Goal: Task Accomplishment & Management: Manage account settings

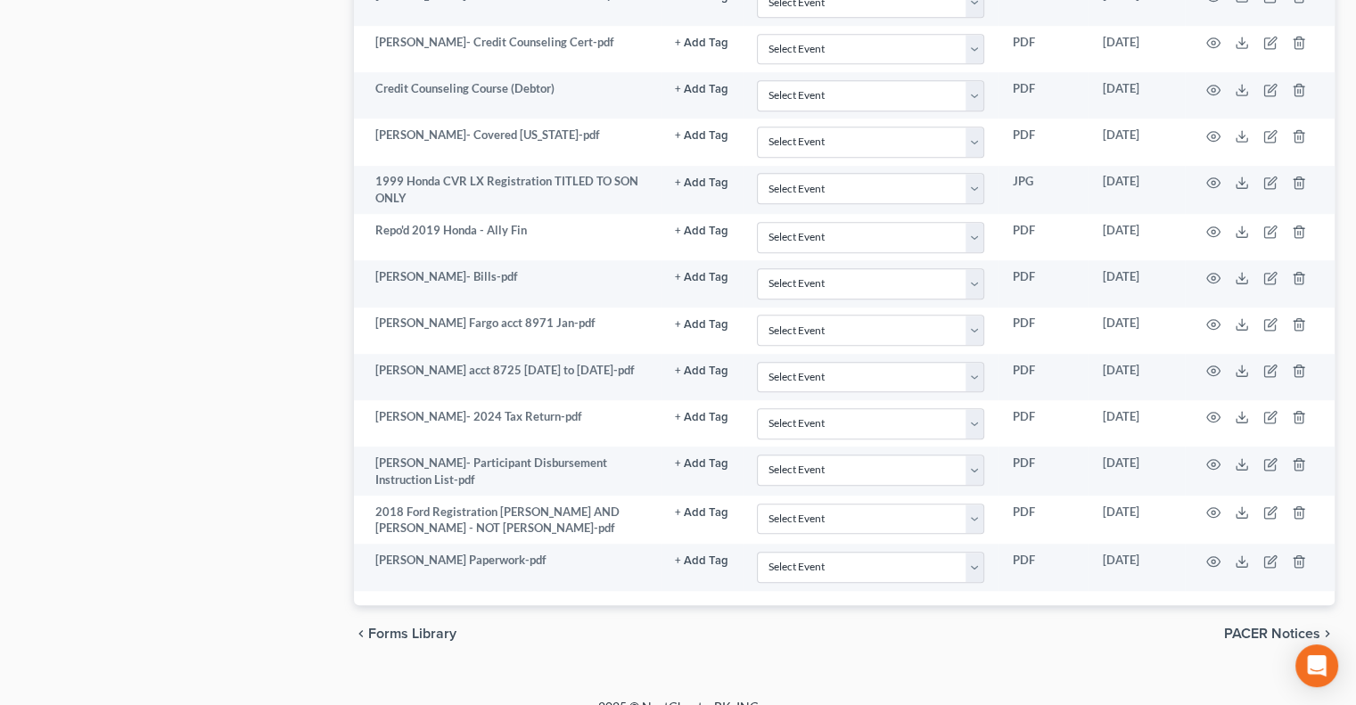
drag, startPoint x: 307, startPoint y: 64, endPoint x: 278, endPoint y: 163, distance: 103.0
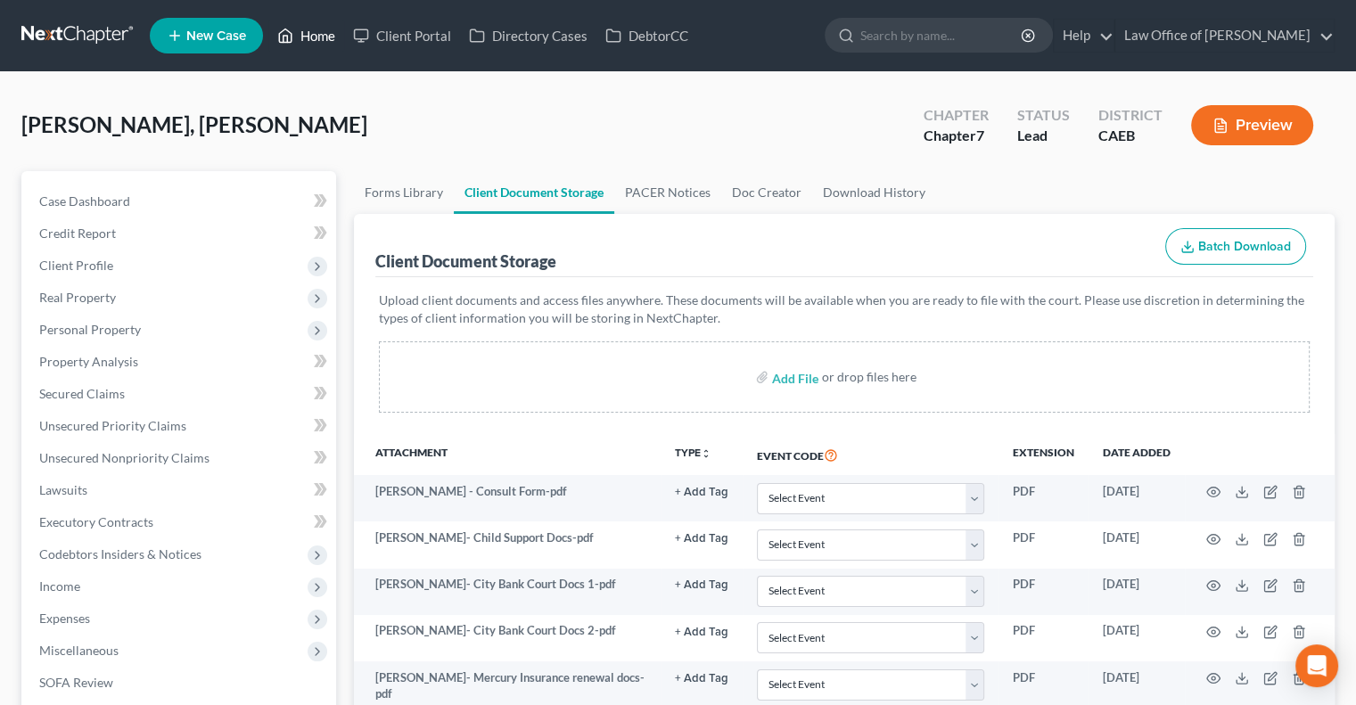
click at [307, 29] on link "Home" at bounding box center [306, 36] width 76 height 32
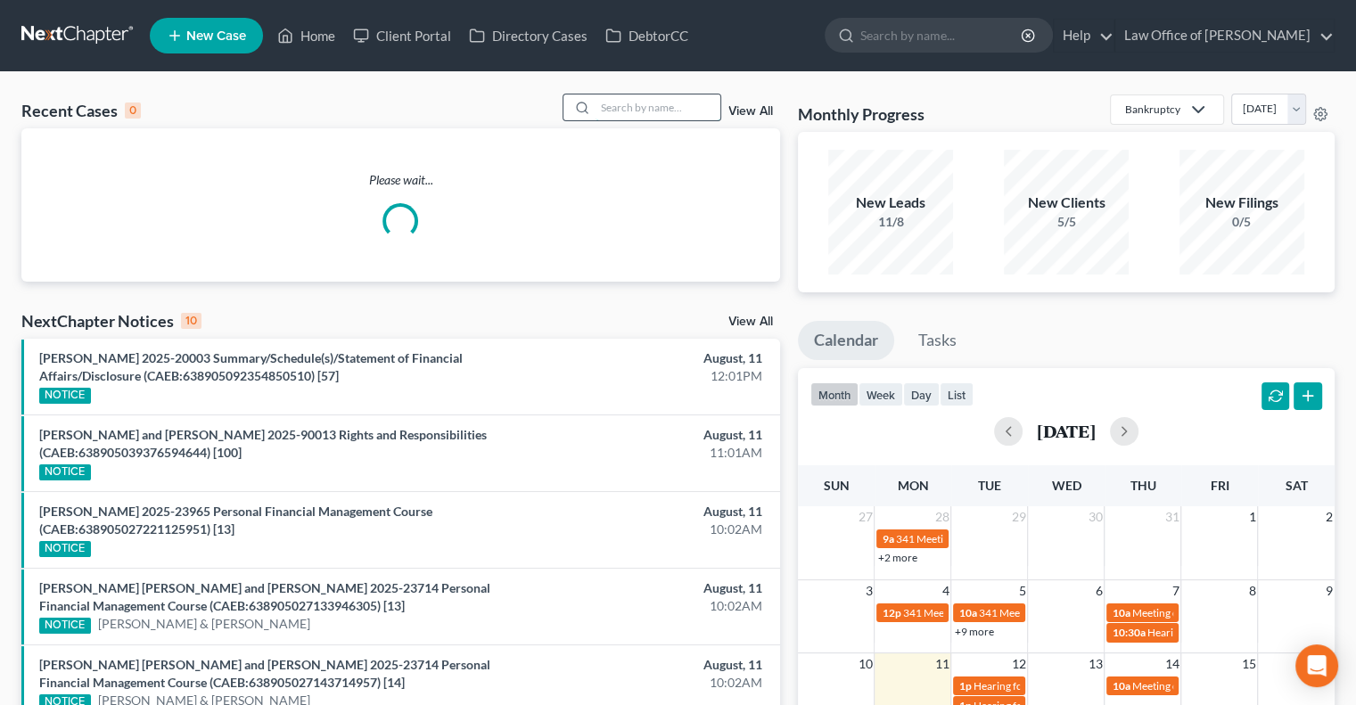
click at [642, 107] on input "search" at bounding box center [658, 108] width 125 height 26
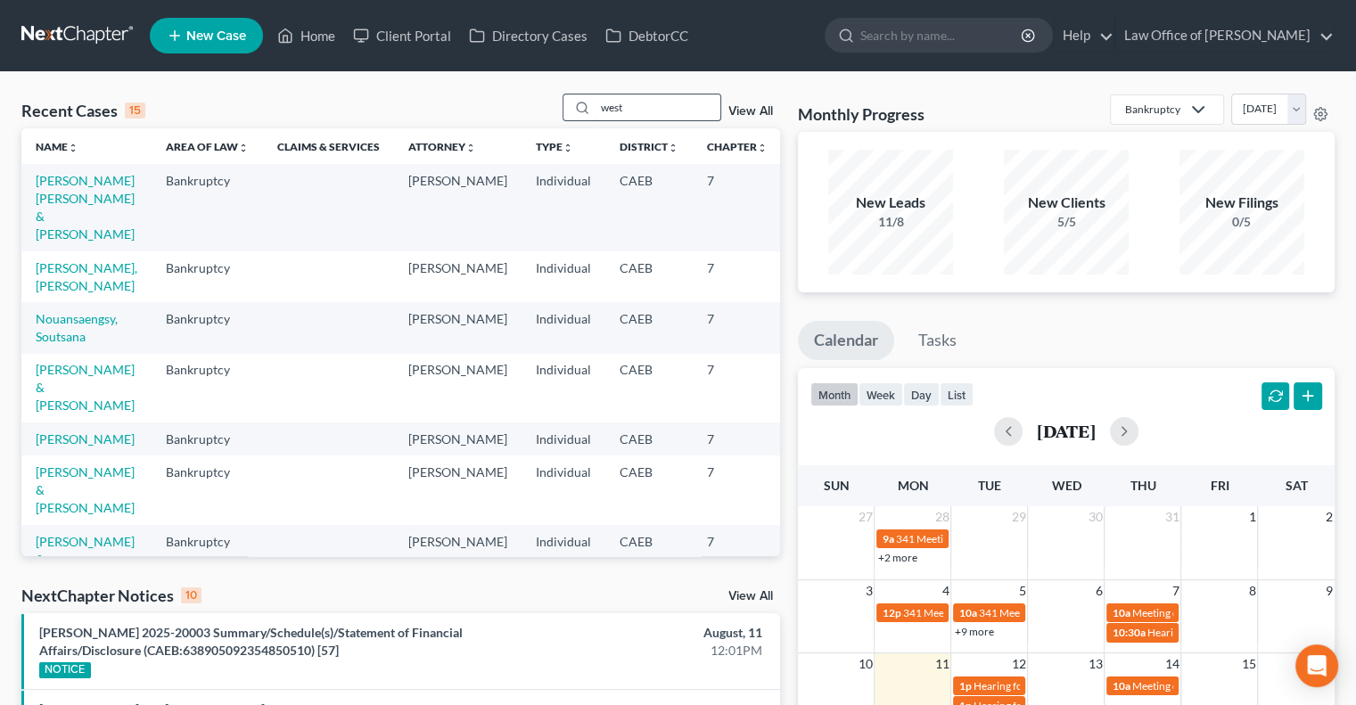
type input "west"
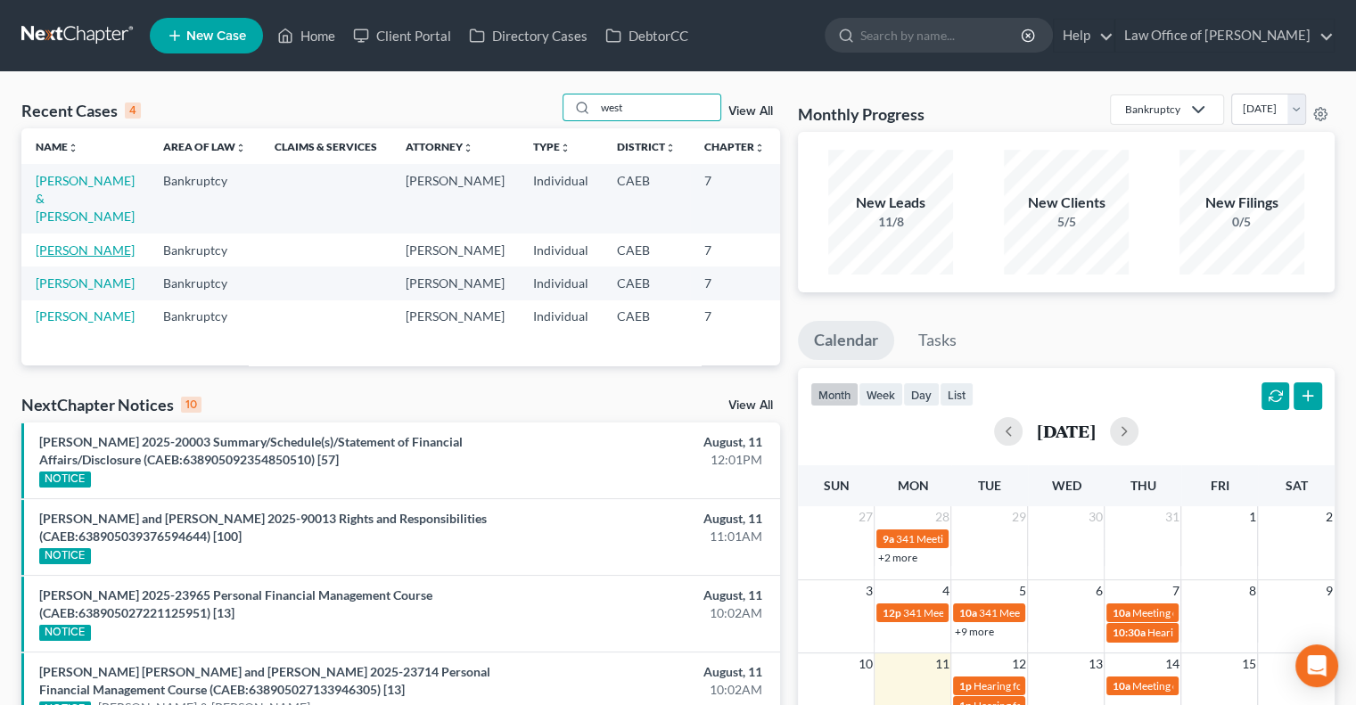
click at [51, 256] on link "[PERSON_NAME]" at bounding box center [85, 250] width 99 height 15
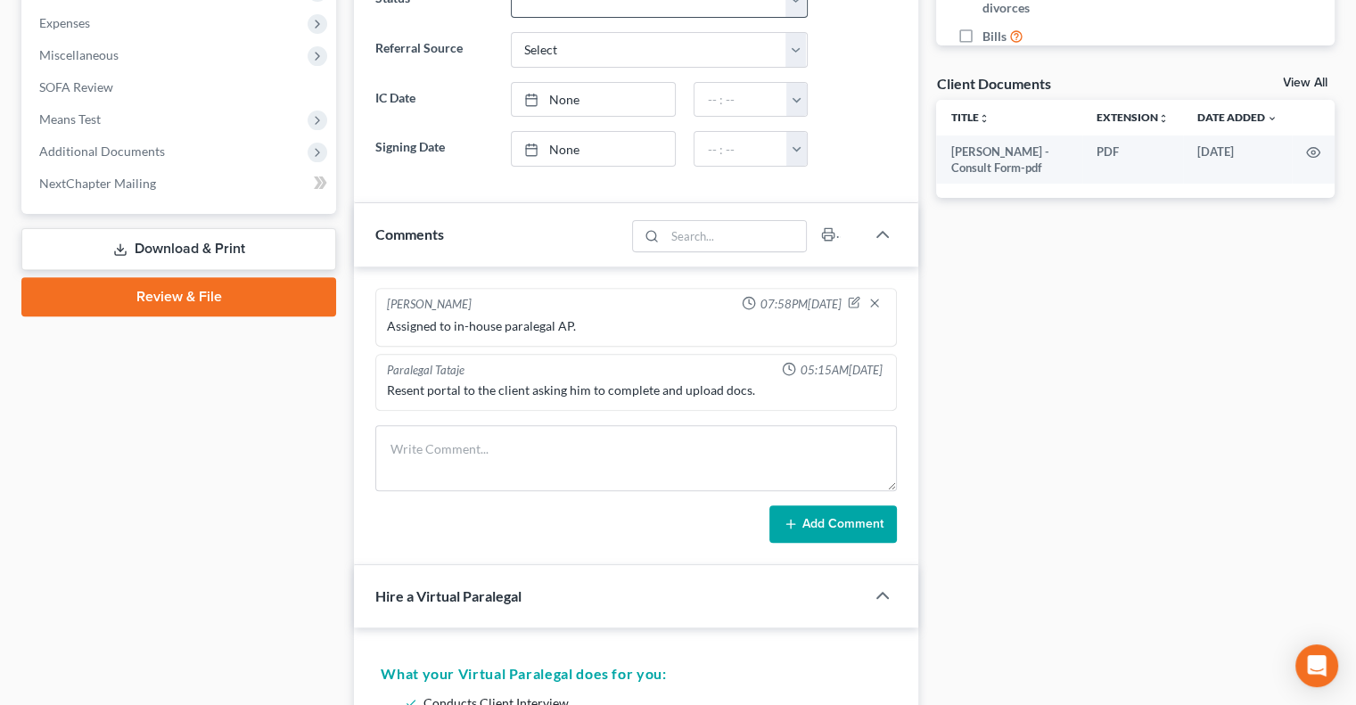
scroll to position [596, 0]
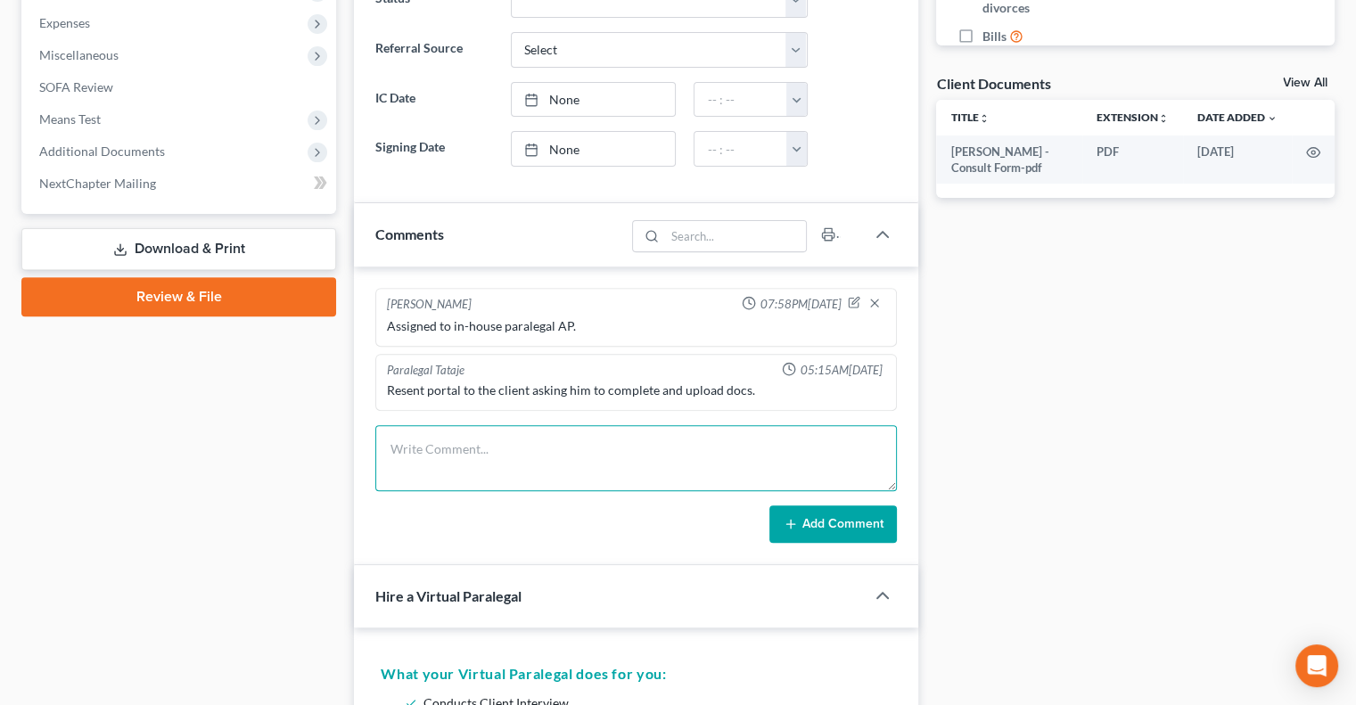
click at [574, 434] on textarea at bounding box center [636, 458] width 522 height 66
click at [390, 439] on textarea "Email client to get documents" at bounding box center [636, 458] width 522 height 66
click at [477, 434] on textarea "Send intro Email client to get documents" at bounding box center [636, 458] width 522 height 66
type textarea "Send intro Email to client to get documents"
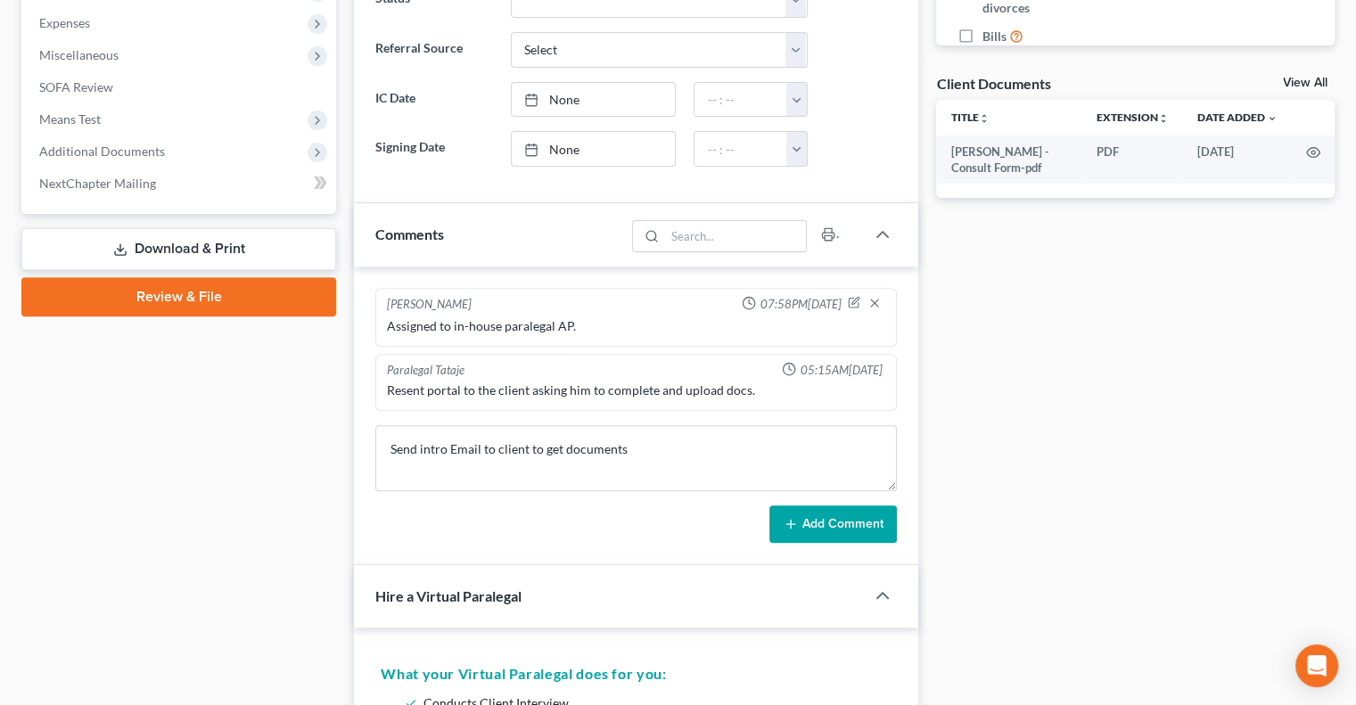
click at [878, 518] on button "Add Comment" at bounding box center [834, 524] width 128 height 37
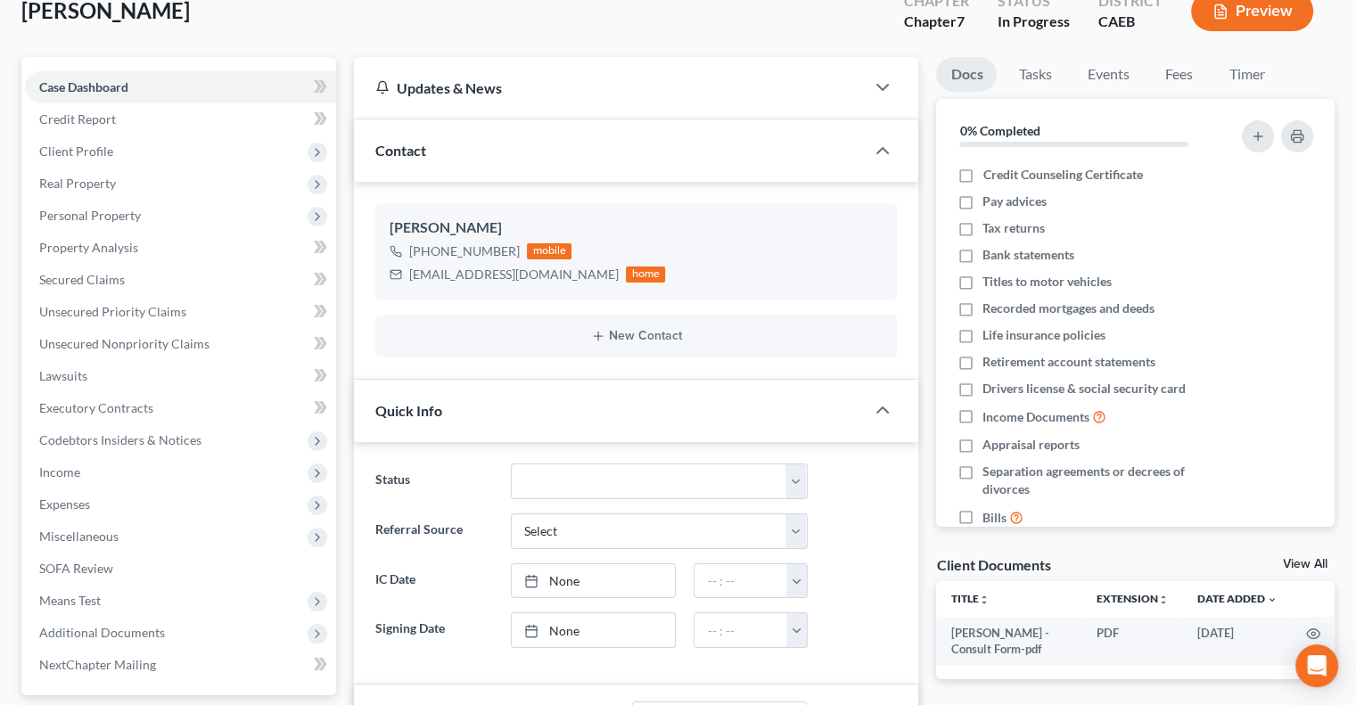
scroll to position [0, 0]
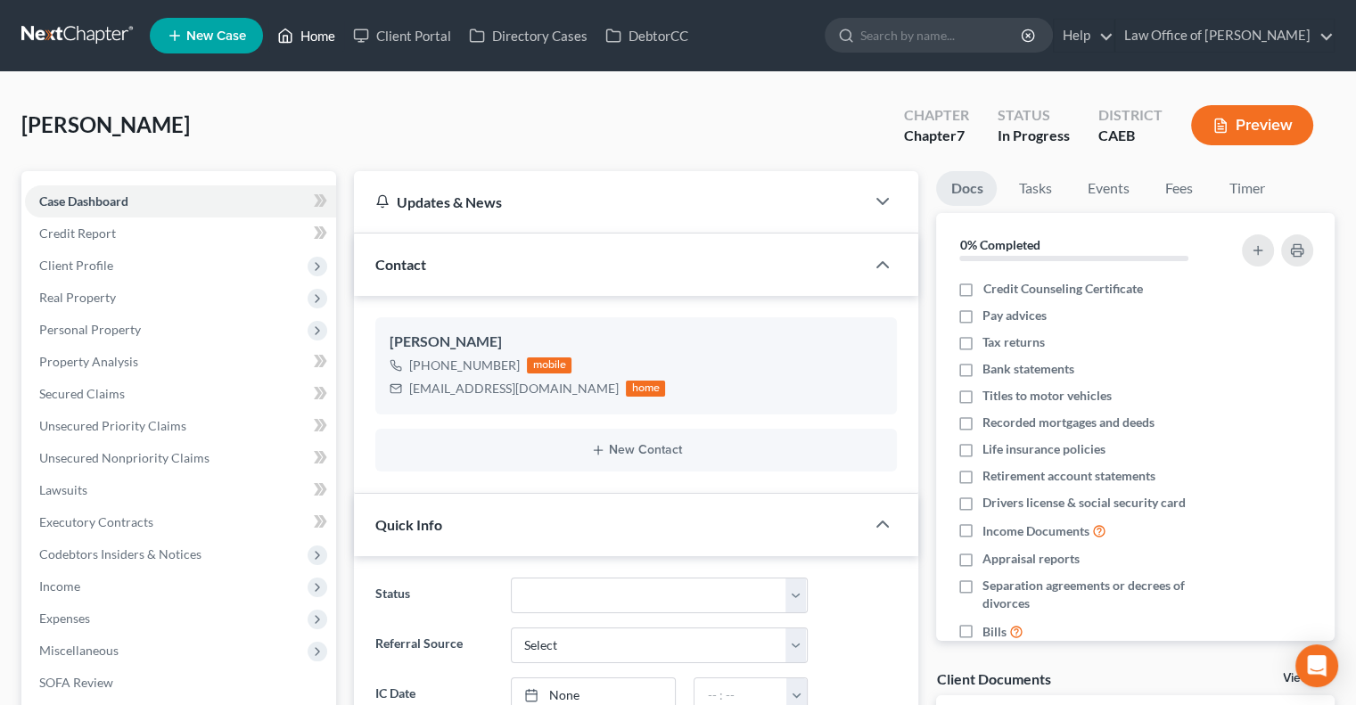
click at [310, 41] on link "Home" at bounding box center [306, 36] width 76 height 32
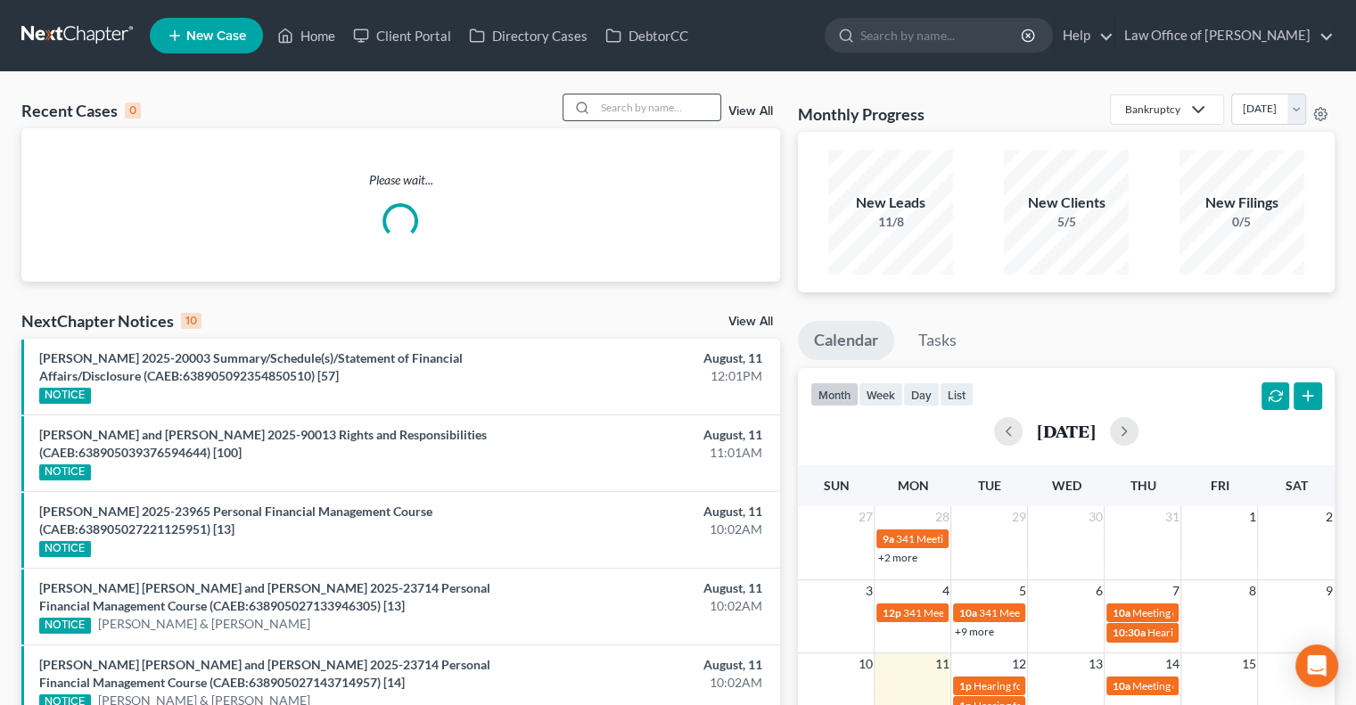
click at [671, 111] on input "search" at bounding box center [658, 108] width 125 height 26
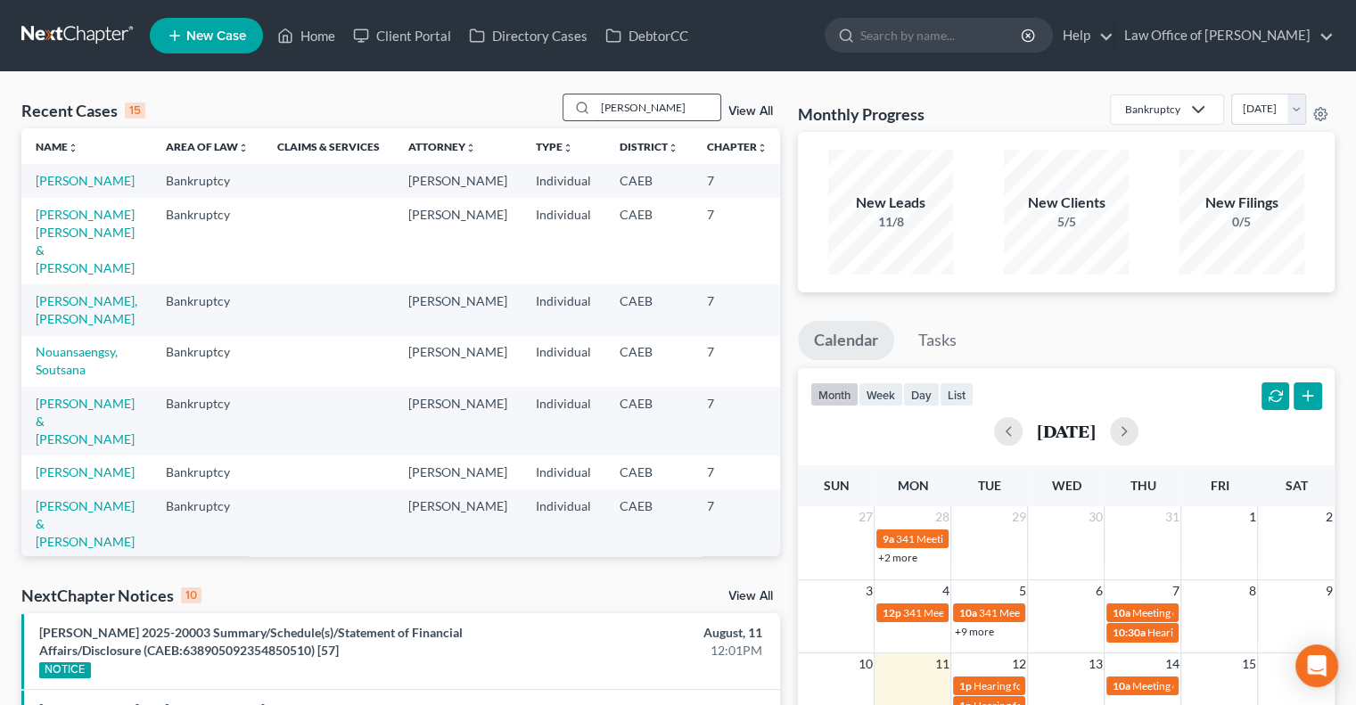
type input "[PERSON_NAME]"
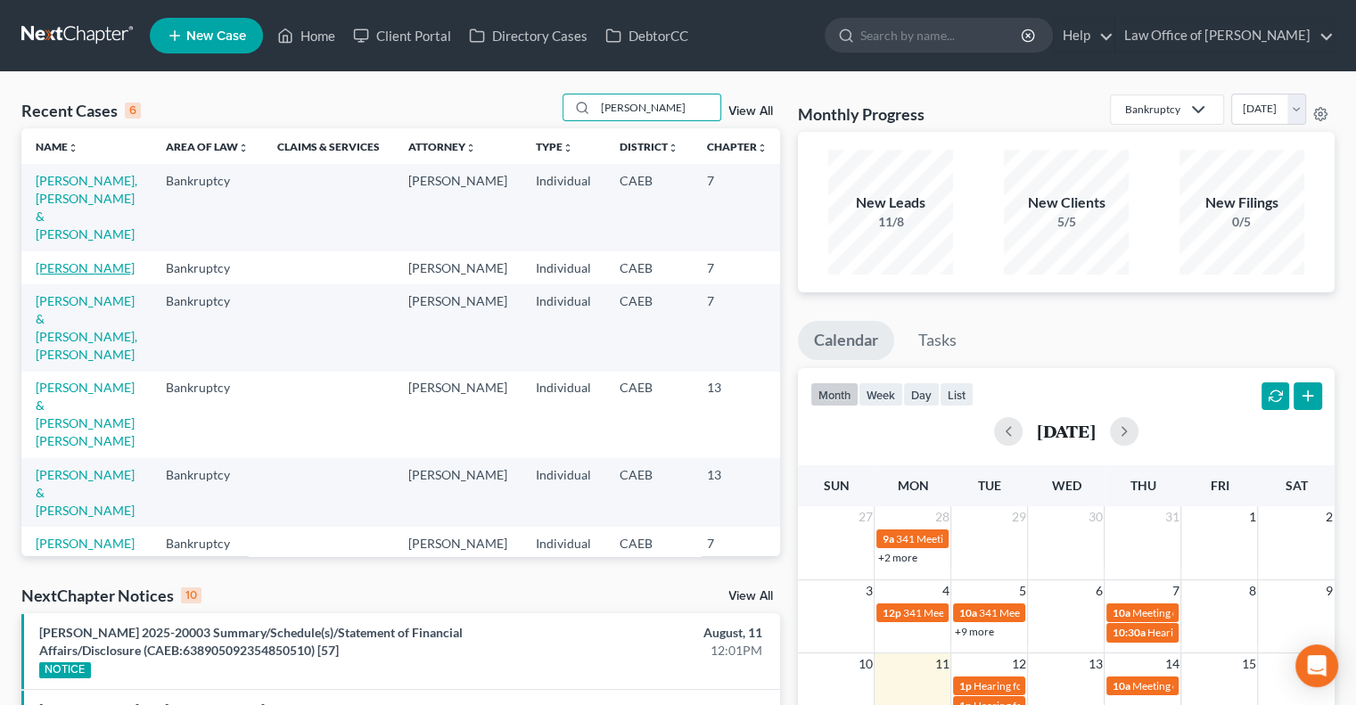
click at [50, 276] on link "[PERSON_NAME]" at bounding box center [85, 267] width 99 height 15
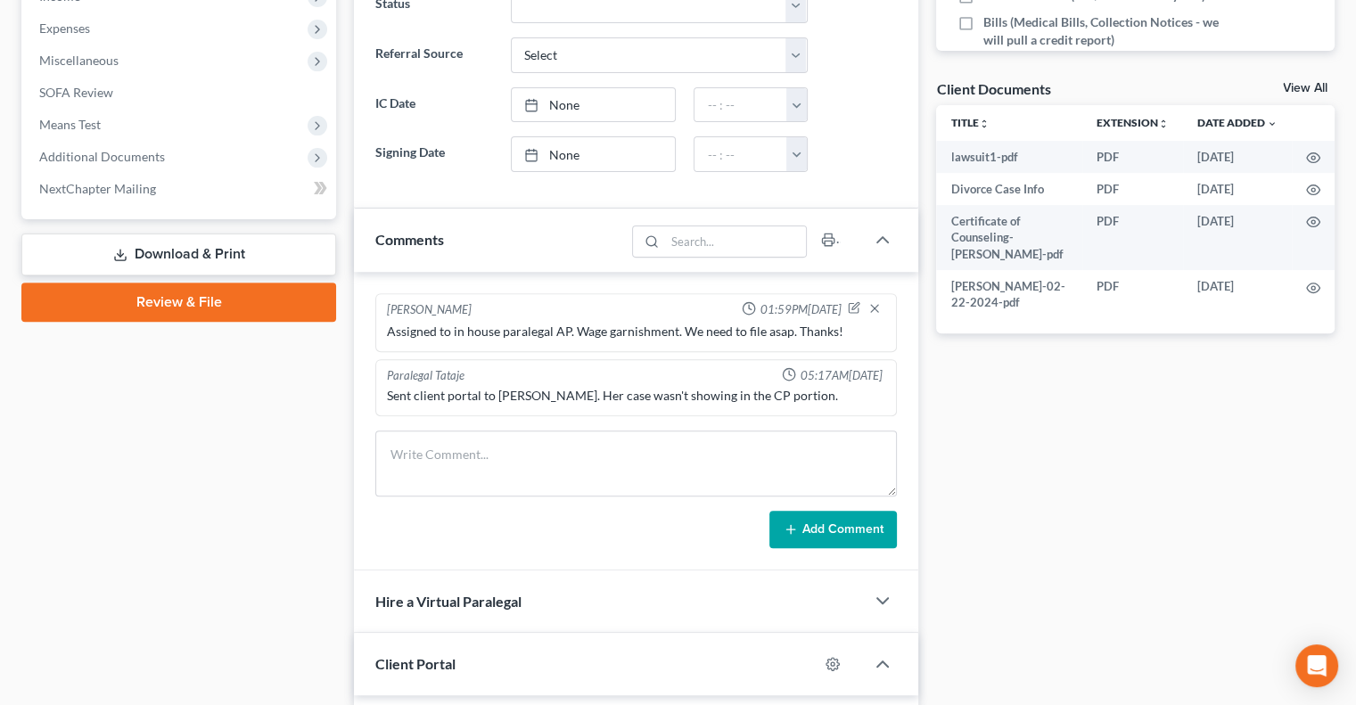
scroll to position [595, 0]
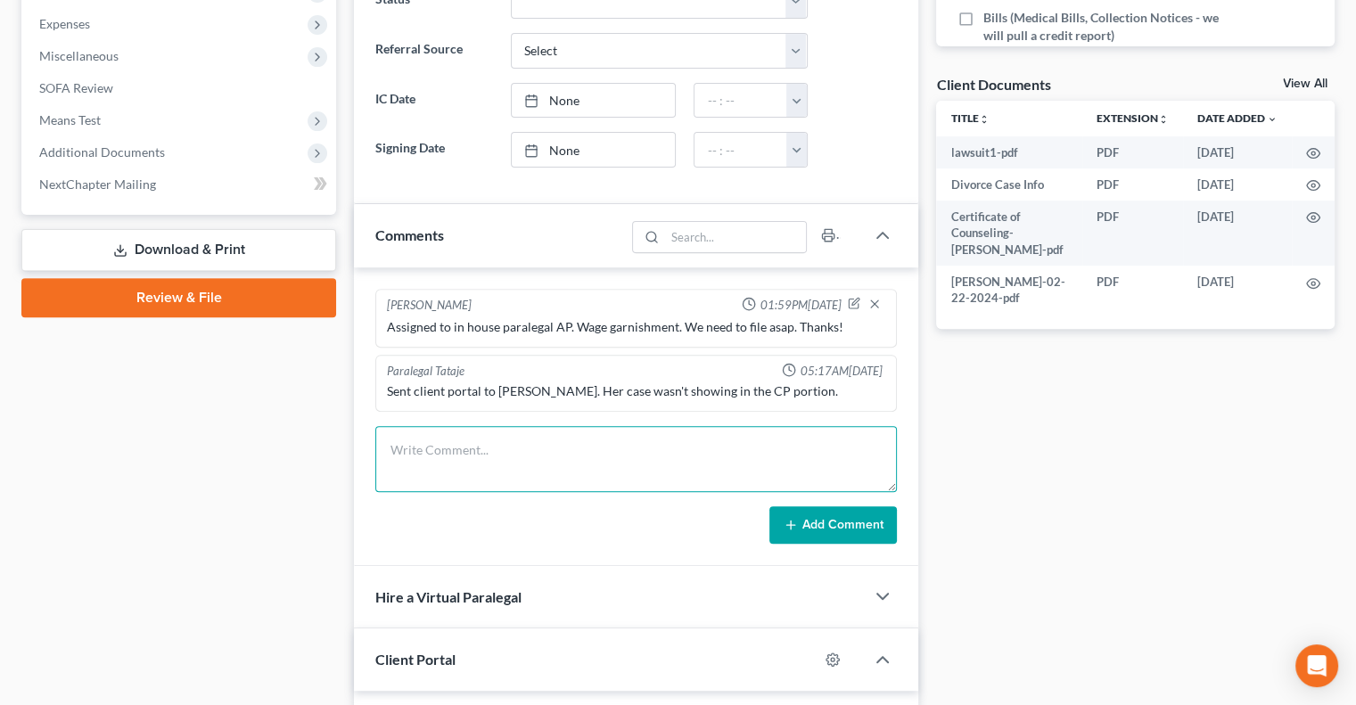
click at [429, 448] on textarea at bounding box center [636, 459] width 522 height 66
type textarea "Email client asap to get documents. need to file ASAP"
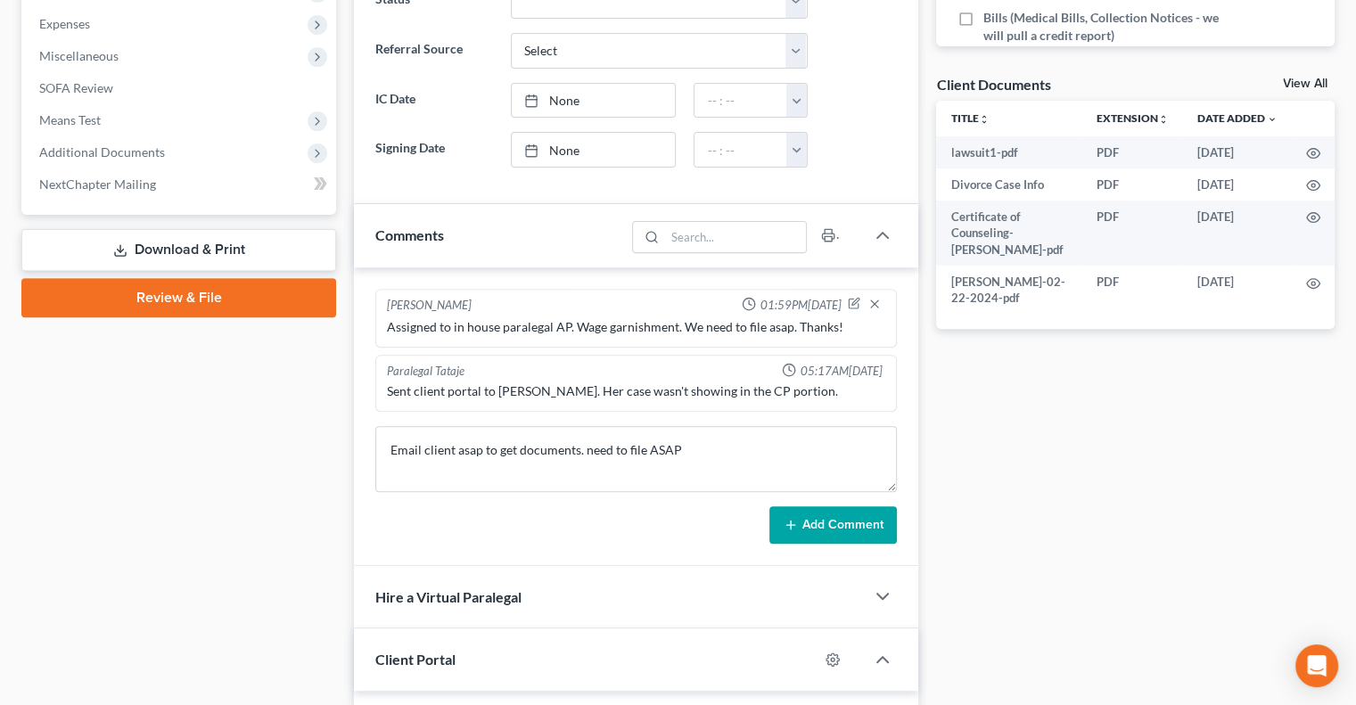
click at [797, 520] on icon at bounding box center [791, 525] width 14 height 14
